Goal: Communication & Community: Participate in discussion

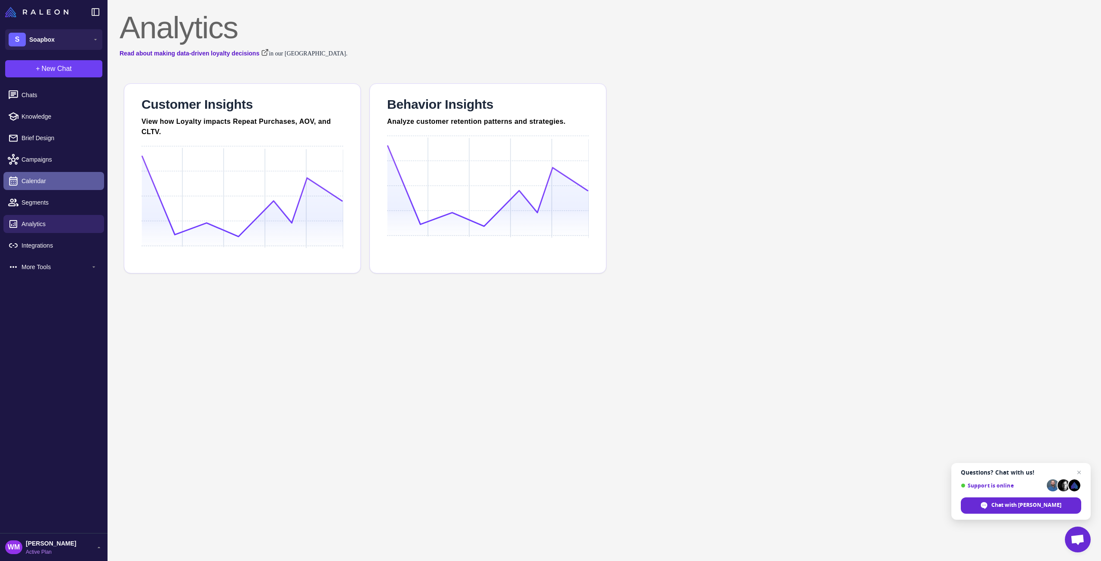
click at [34, 179] on span "Calendar" at bounding box center [60, 180] width 76 height 9
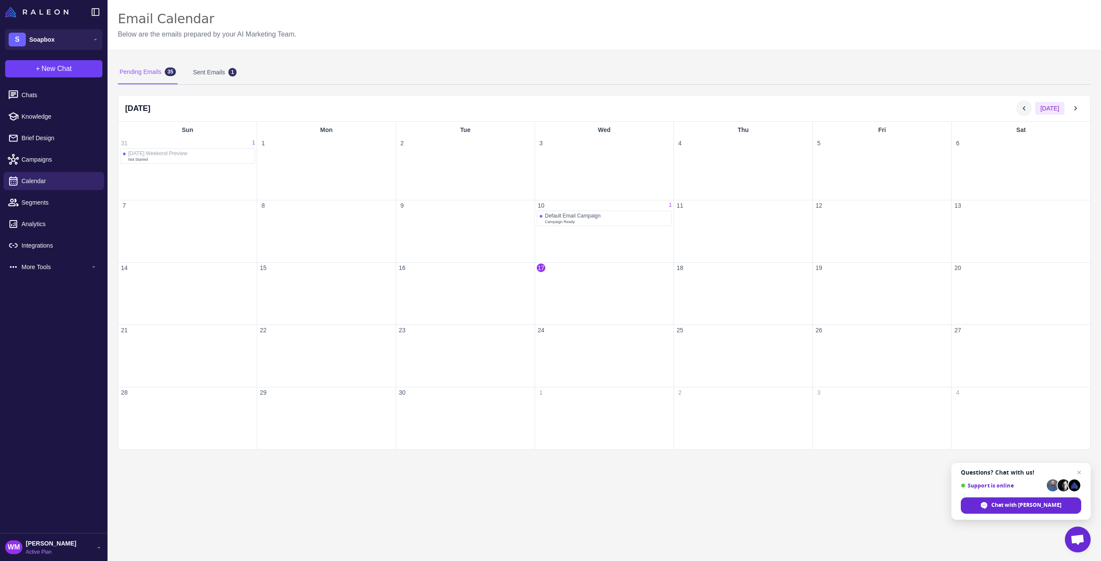
click at [1028, 105] on icon at bounding box center [1024, 108] width 9 height 9
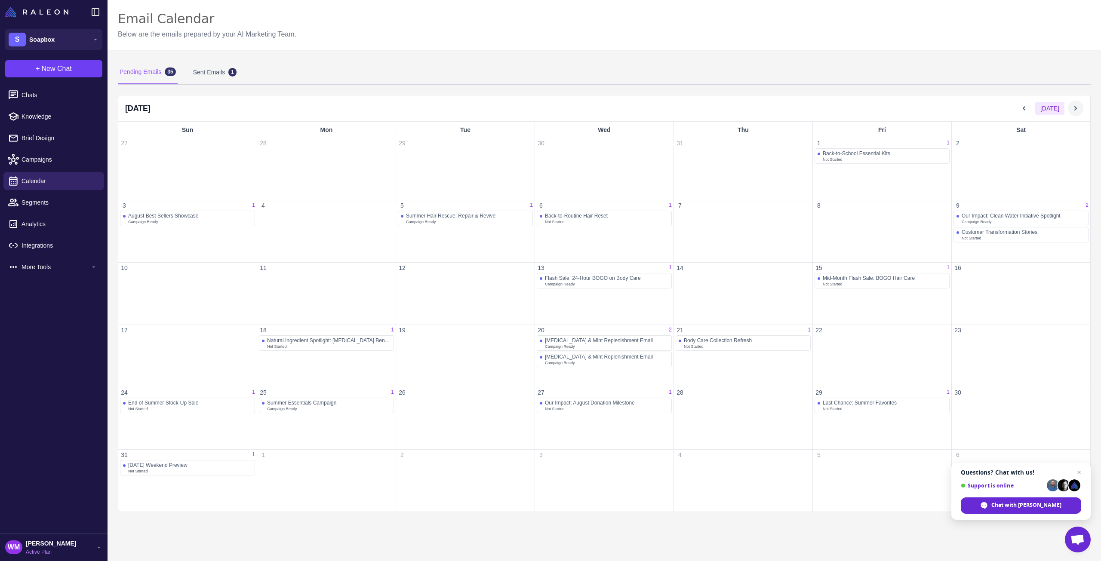
click at [1078, 109] on icon at bounding box center [1075, 108] width 9 height 9
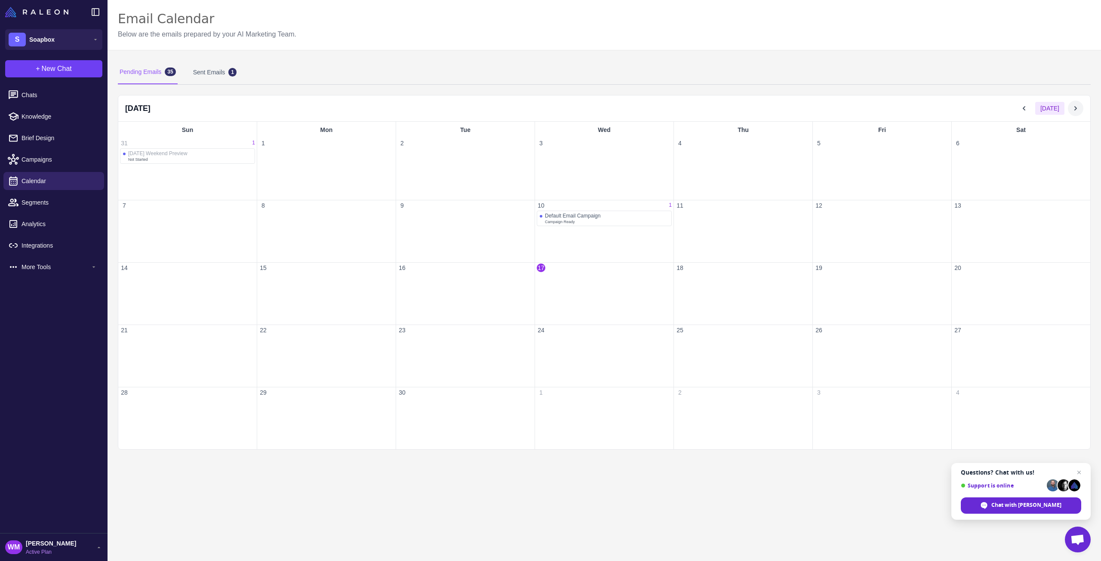
click at [1075, 107] on icon at bounding box center [1075, 108] width 3 height 4
click at [31, 98] on span "Chats" at bounding box center [60, 94] width 76 height 9
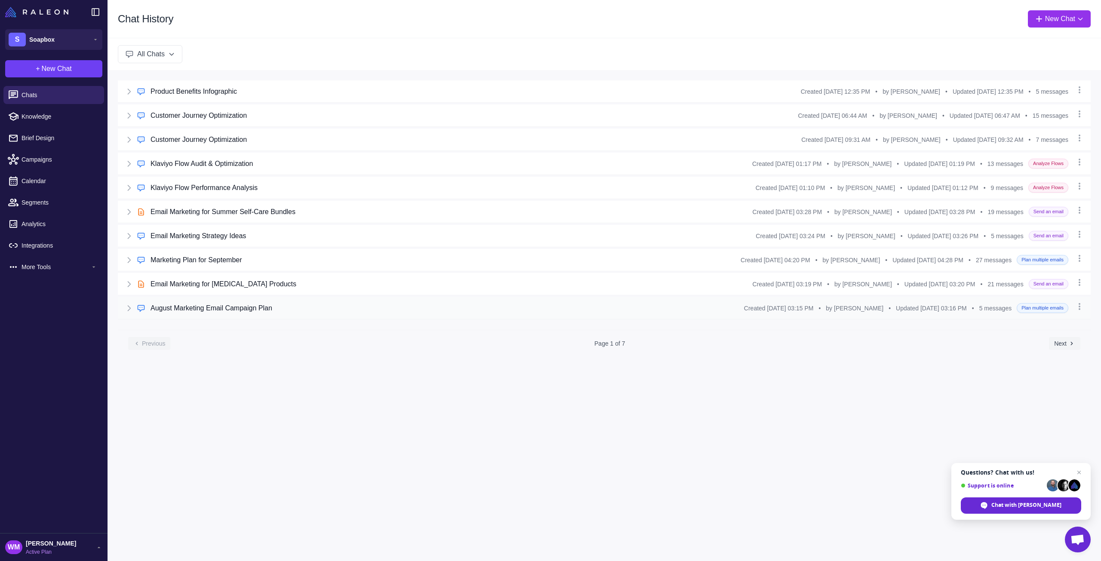
click at [131, 306] on icon at bounding box center [129, 308] width 3 height 5
click at [165, 341] on button "Open Chat" at bounding box center [157, 344] width 38 height 9
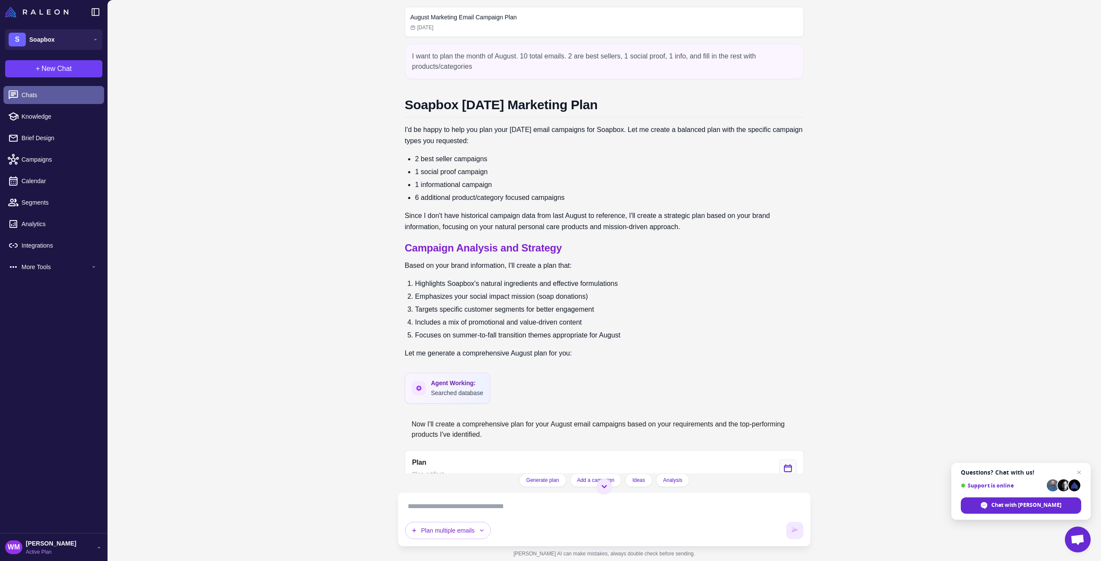
click at [34, 95] on span "Chats" at bounding box center [60, 94] width 76 height 9
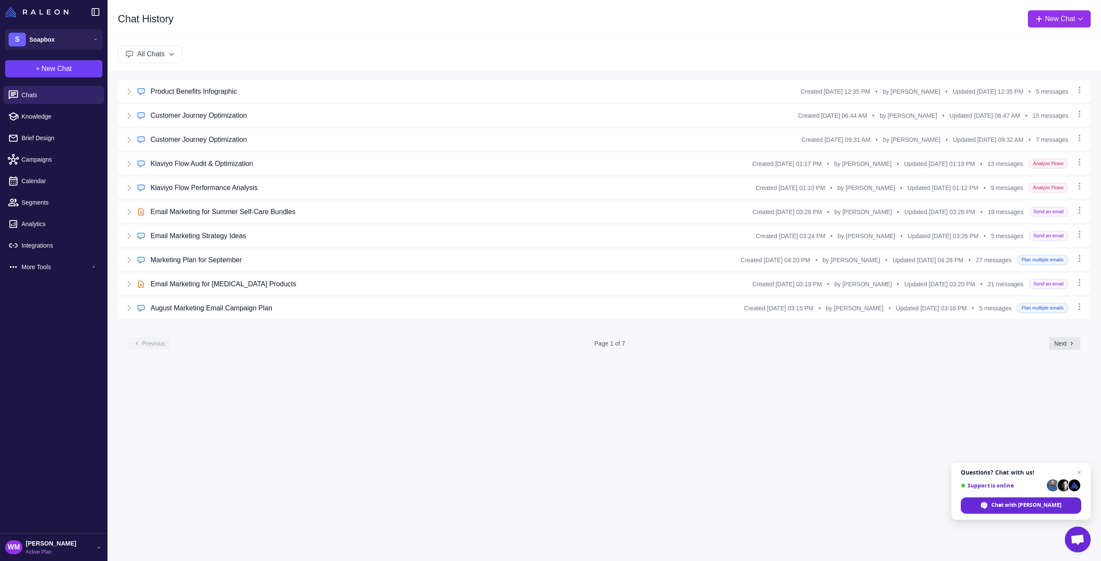
click at [1064, 341] on button "Next" at bounding box center [1064, 343] width 31 height 13
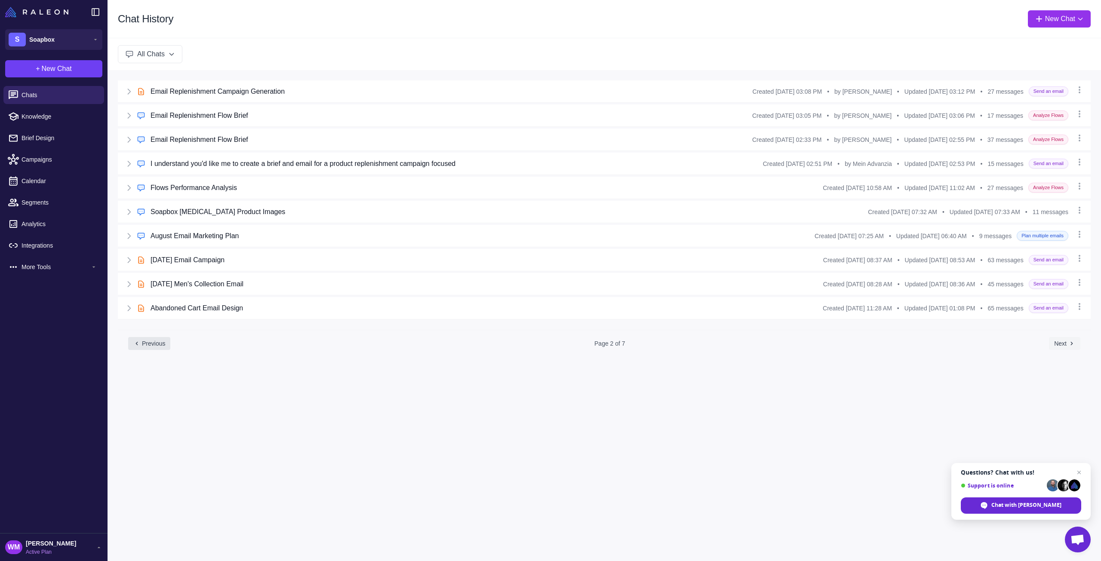
click at [157, 340] on button "Previous" at bounding box center [149, 343] width 42 height 13
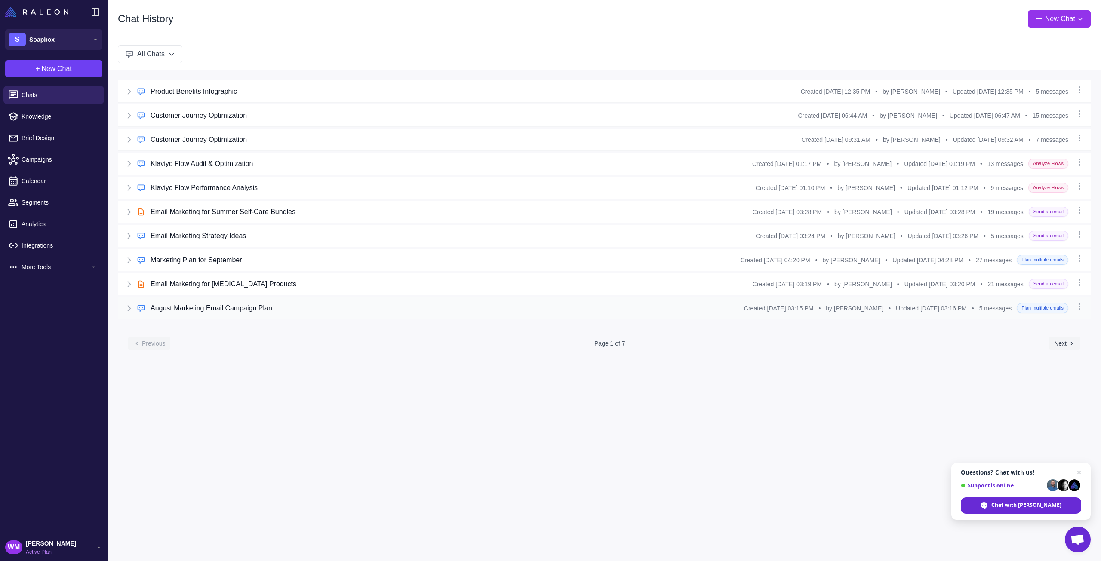
click at [131, 306] on icon at bounding box center [129, 308] width 9 height 9
click at [155, 340] on button "Open Chat" at bounding box center [157, 344] width 38 height 9
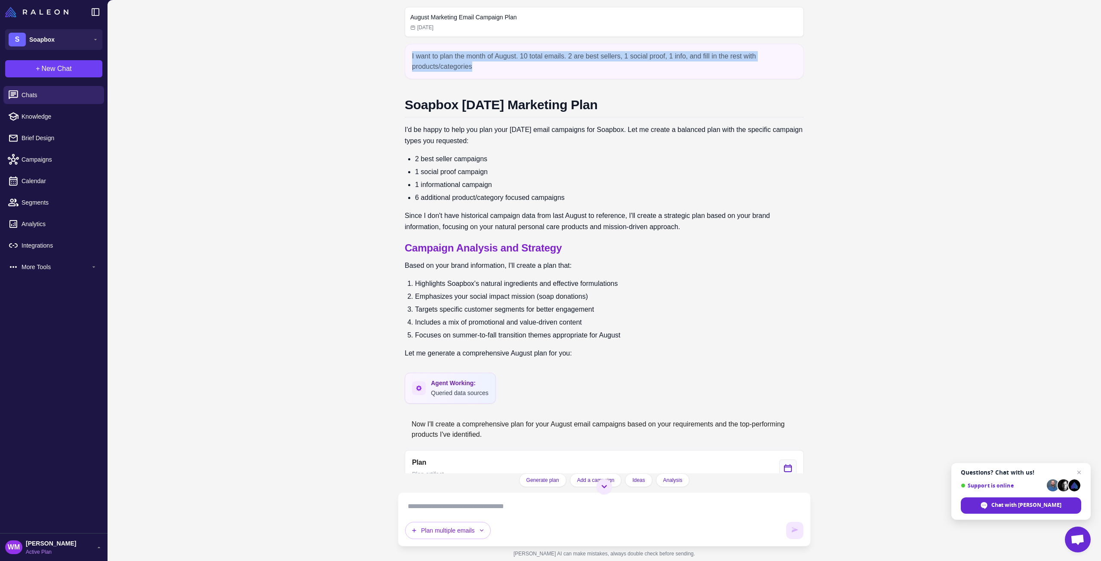
drag, startPoint x: 485, startPoint y: 67, endPoint x: 405, endPoint y: 52, distance: 81.4
click at [405, 52] on div "I want to plan the month of August. 10 total emails. 2 are best sellers, 1 soci…" at bounding box center [604, 61] width 399 height 35
copy div "I want to plan the month of August. 10 total emails. 2 are best sellers, 1 soci…"
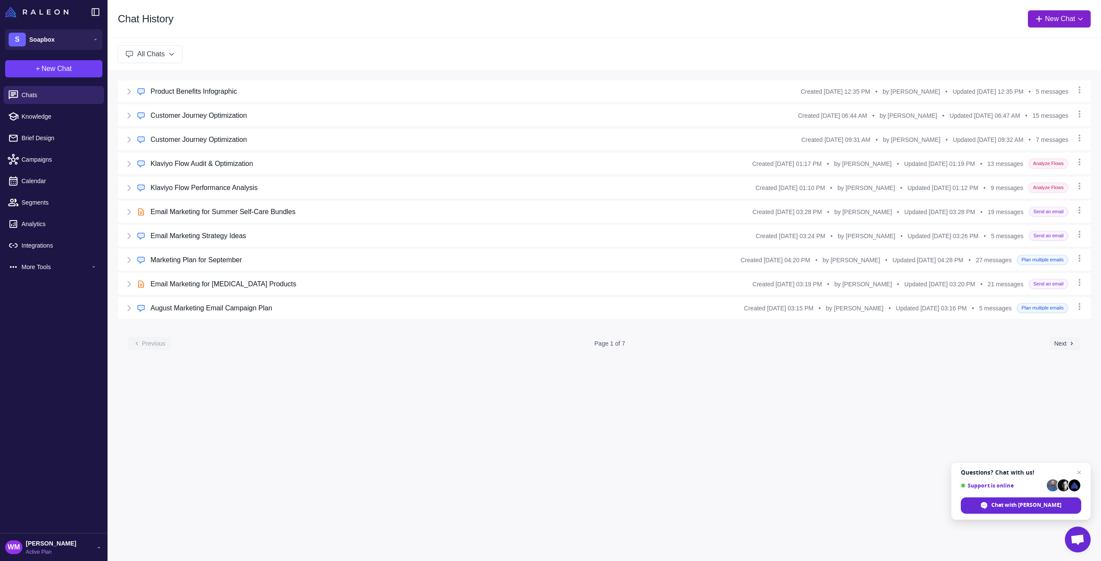
click at [1054, 22] on button "New Chat" at bounding box center [1059, 18] width 63 height 17
click at [827, 364] on div "Chat History New Chat Raleon Agents Send an email Plan multiple emails Brainsto…" at bounding box center [604, 280] width 993 height 561
click at [1048, 20] on button "New Chat" at bounding box center [1059, 18] width 63 height 17
click at [1007, 86] on span "Plan multiple emails" at bounding box center [1029, 85] width 54 height 9
click at [125, 304] on icon at bounding box center [129, 308] width 9 height 9
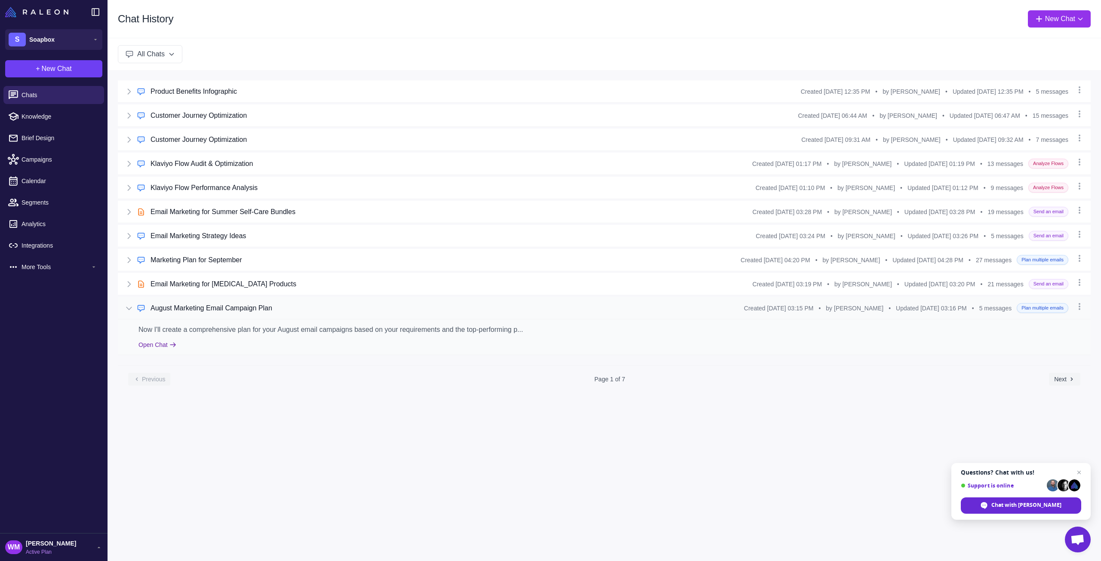
click at [165, 340] on button "Open Chat" at bounding box center [157, 344] width 38 height 9
